Goal: Task Accomplishment & Management: Manage account settings

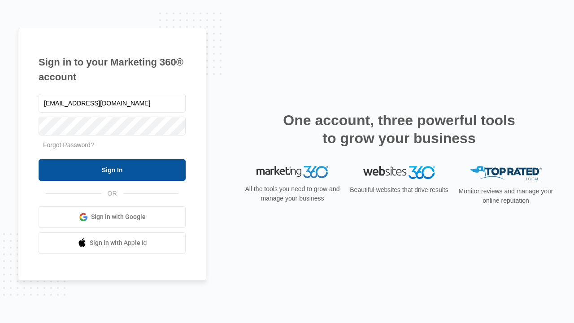
click at [112, 170] on input "Sign In" at bounding box center [112, 170] width 147 height 22
